Goal: Information Seeking & Learning: Learn about a topic

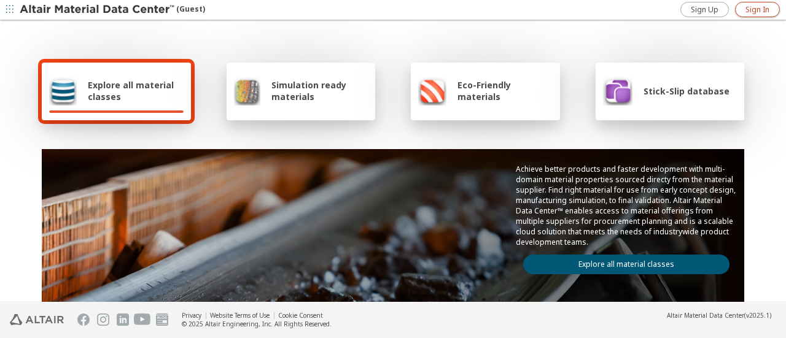
click at [757, 10] on span "Sign In" at bounding box center [758, 10] width 24 height 10
click at [422, 94] on img at bounding box center [432, 90] width 28 height 29
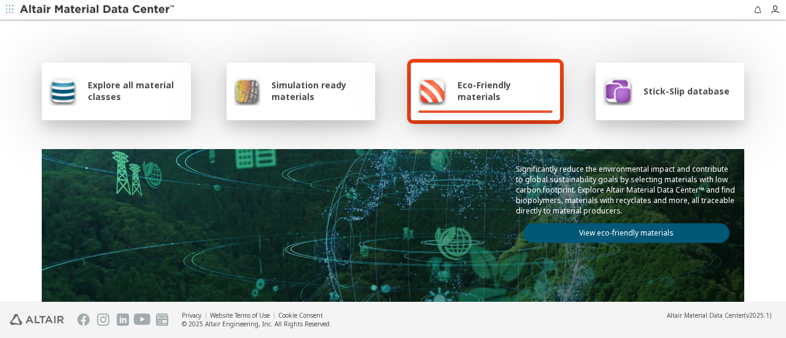
click at [545, 235] on link "View eco-friendly materials" at bounding box center [626, 234] width 206 height 20
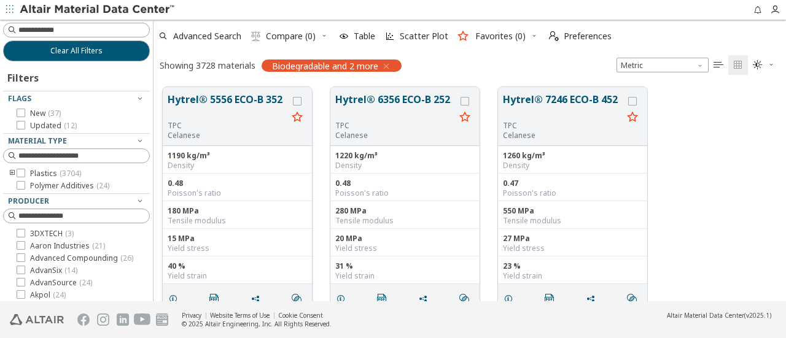
click at [242, 106] on button "Hytrel® 5556 ECO-B 352" at bounding box center [228, 106] width 120 height 29
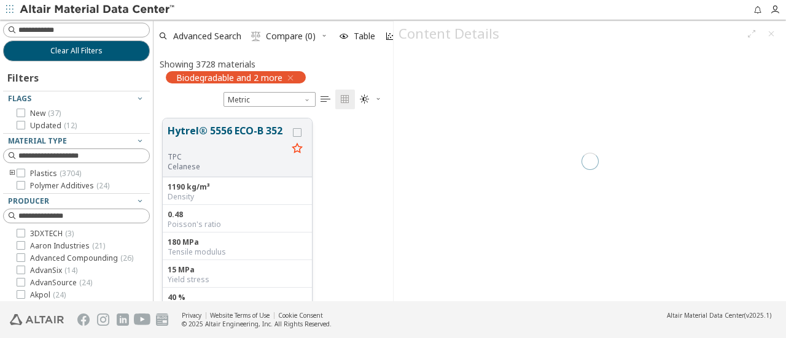
scroll to position [183, 230]
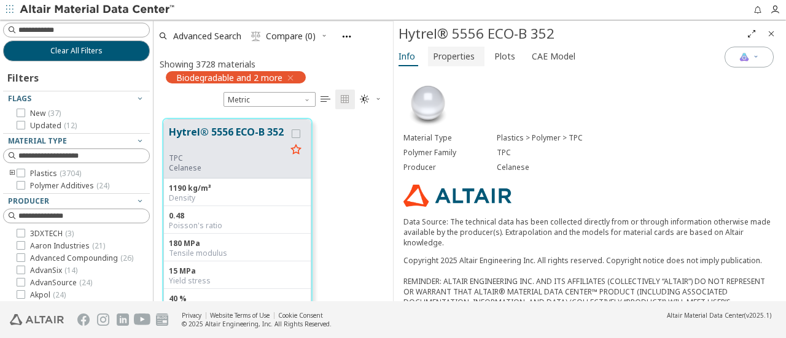
click at [463, 57] on span "Properties" at bounding box center [454, 57] width 42 height 20
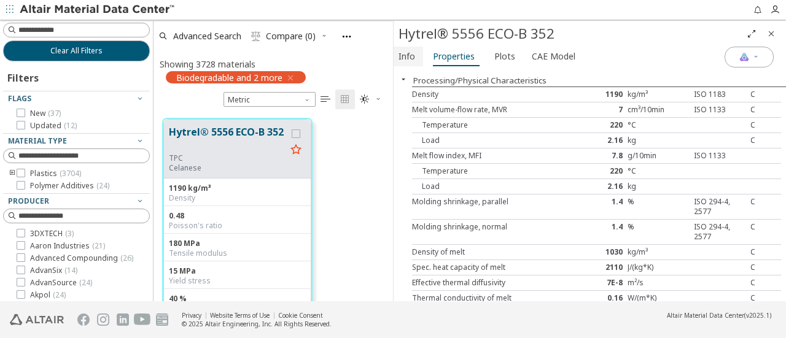
click at [408, 53] on span "Info" at bounding box center [407, 57] width 17 height 20
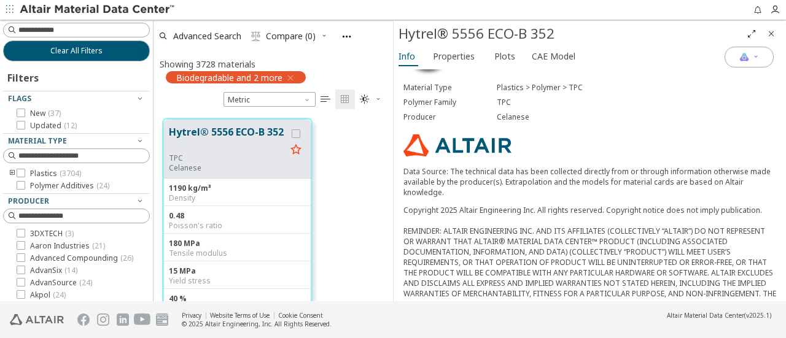
scroll to position [50, 0]
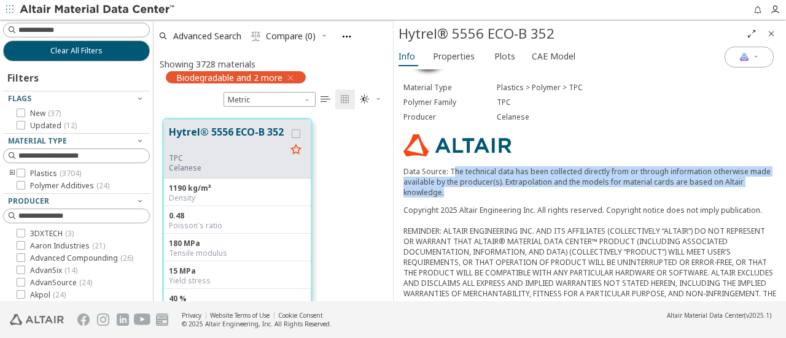
drag, startPoint x: 455, startPoint y: 168, endPoint x: 460, endPoint y: 187, distance: 20.4
click at [460, 187] on p "Data Source: The technical data has been collected directly from or through inf…" at bounding box center [590, 181] width 373 height 31
click at [502, 52] on span "Plots" at bounding box center [504, 57] width 21 height 20
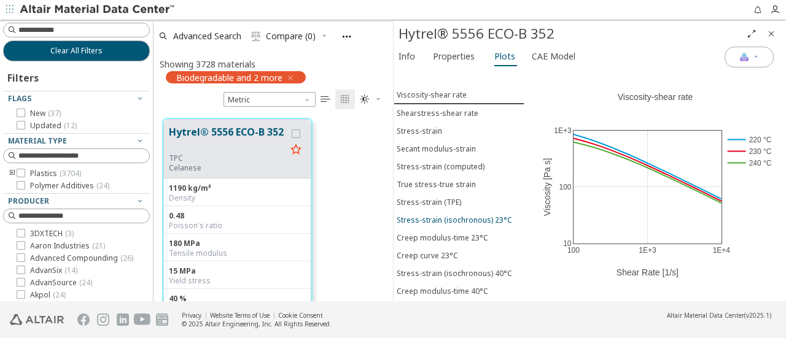
scroll to position [0, 0]
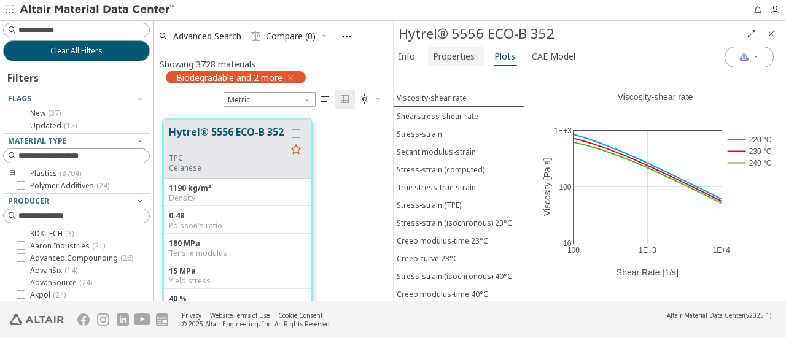
click at [463, 61] on span "Properties" at bounding box center [454, 57] width 42 height 20
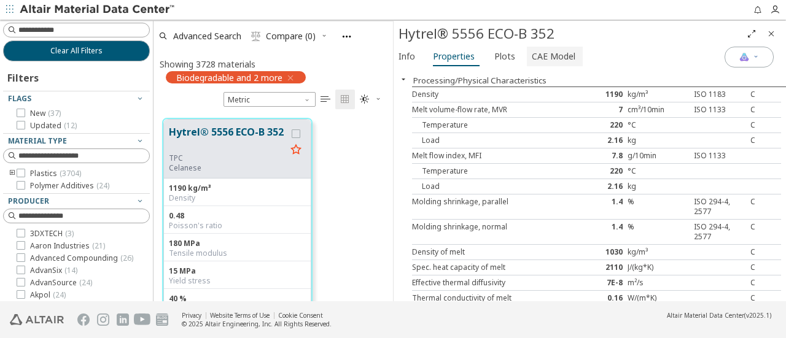
click at [563, 60] on span "CAE Model" at bounding box center [554, 57] width 44 height 20
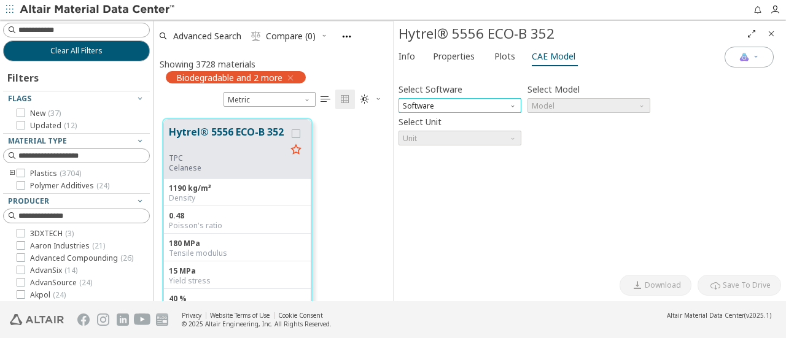
click at [502, 104] on span "Software" at bounding box center [460, 105] width 123 height 15
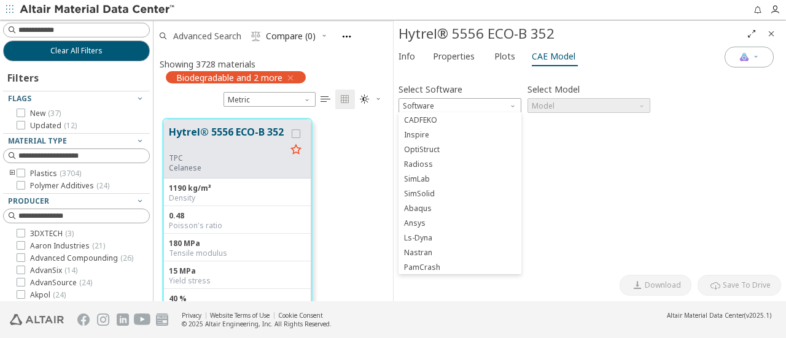
click at [188, 39] on span "Advanced Search" at bounding box center [207, 36] width 68 height 9
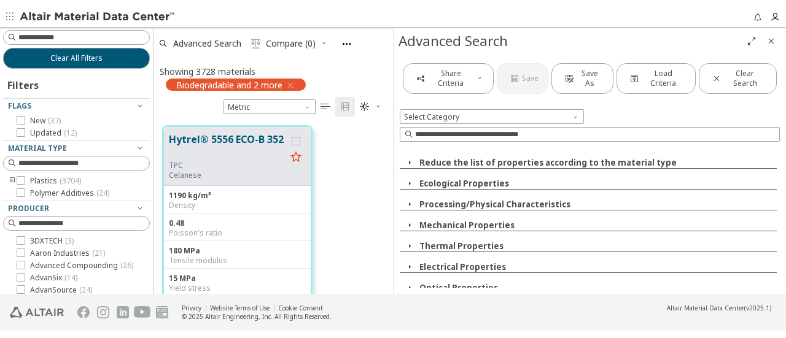
scroll to position [183, 230]
